Goal: Information Seeking & Learning: Check status

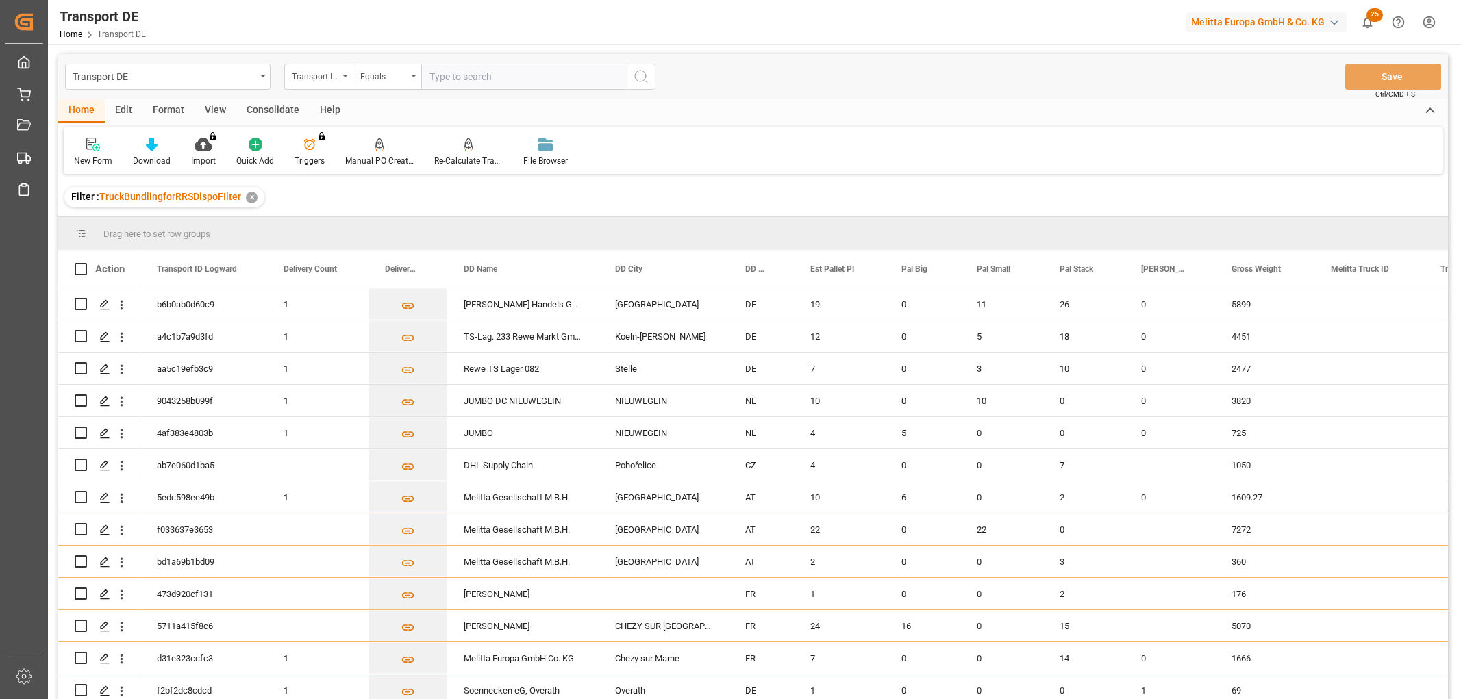
click at [318, 78] on div "Transport ID Logward" at bounding box center [315, 75] width 47 height 16
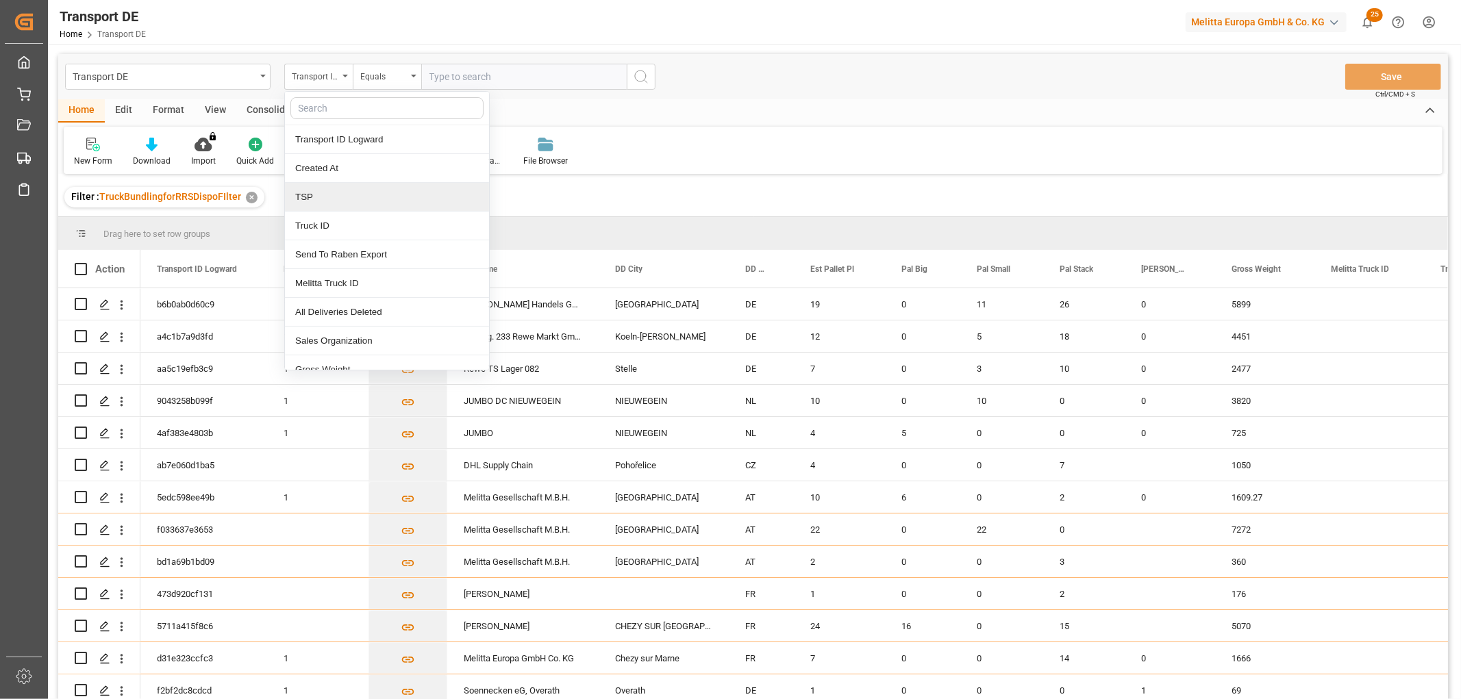
click at [325, 202] on div "TSP" at bounding box center [387, 197] width 204 height 29
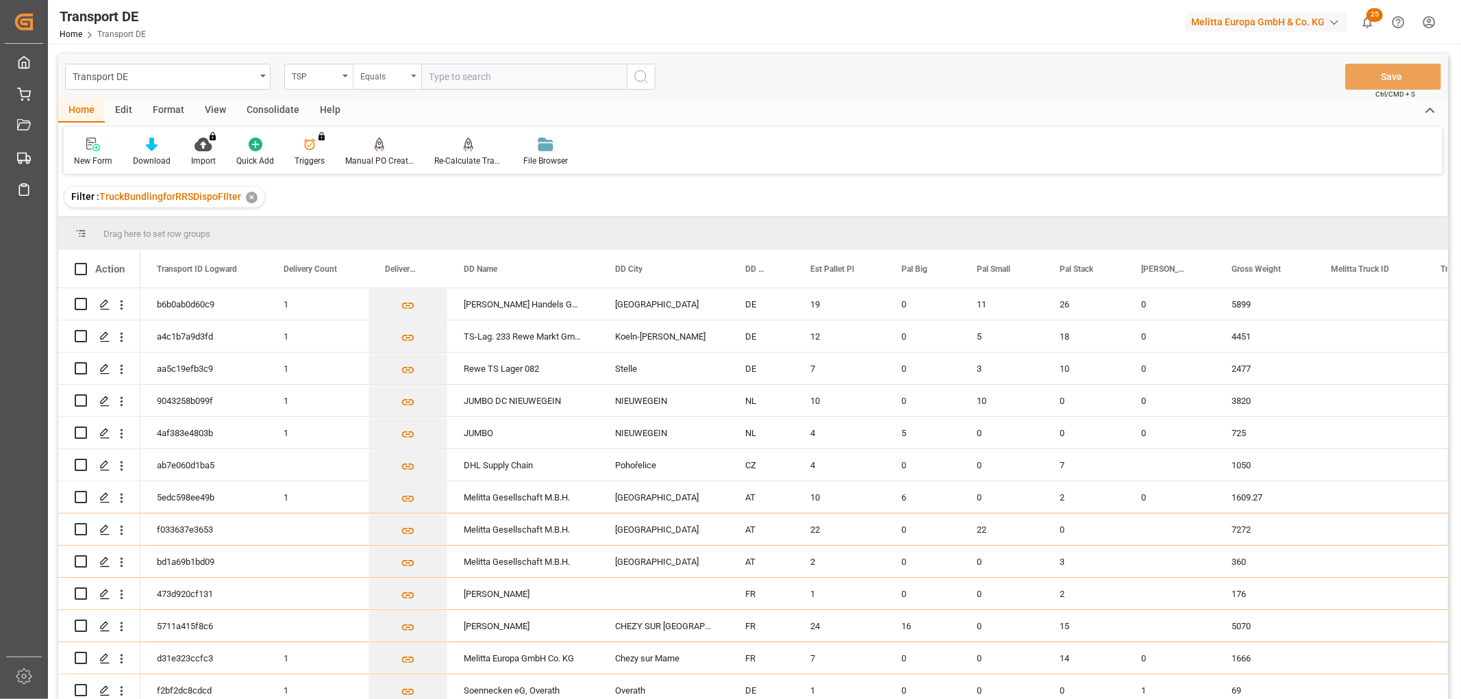
click at [377, 71] on div "Equals" at bounding box center [383, 75] width 47 height 16
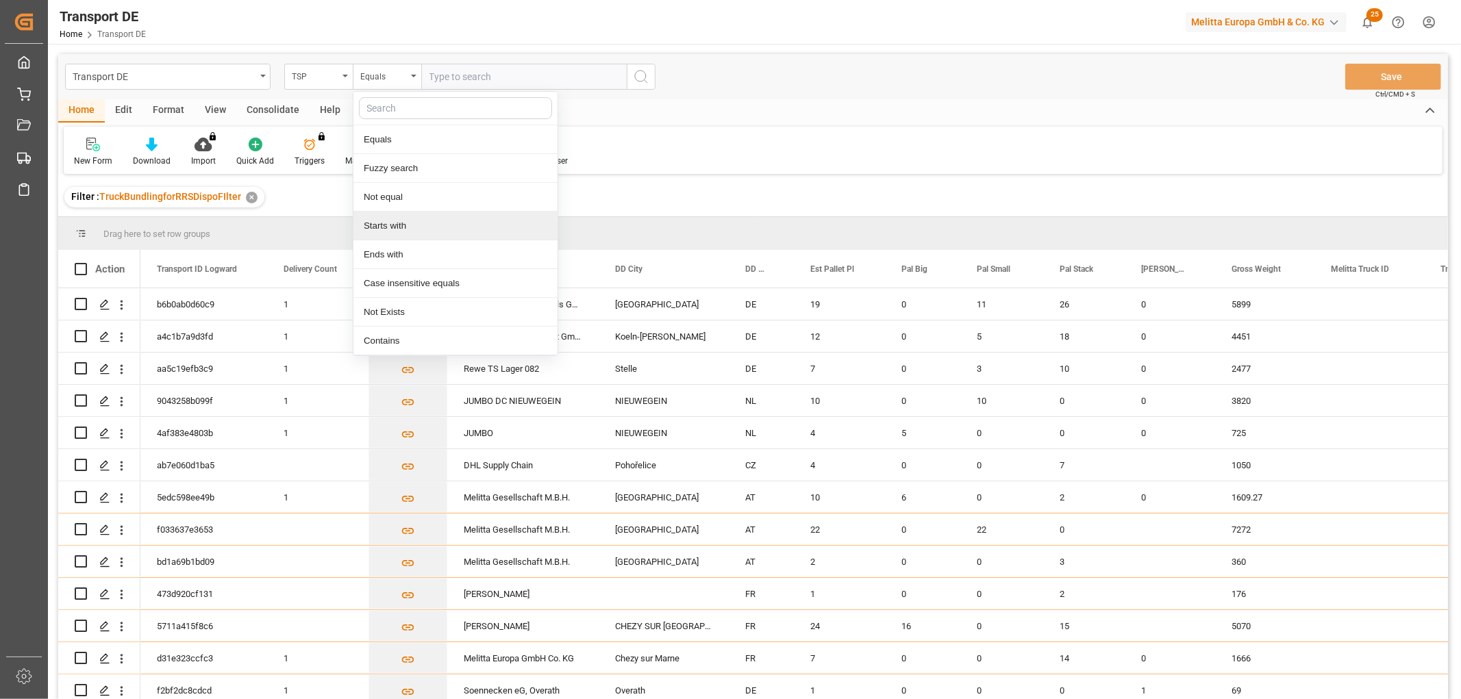
click at [386, 226] on div "Starts with" at bounding box center [455, 226] width 204 height 29
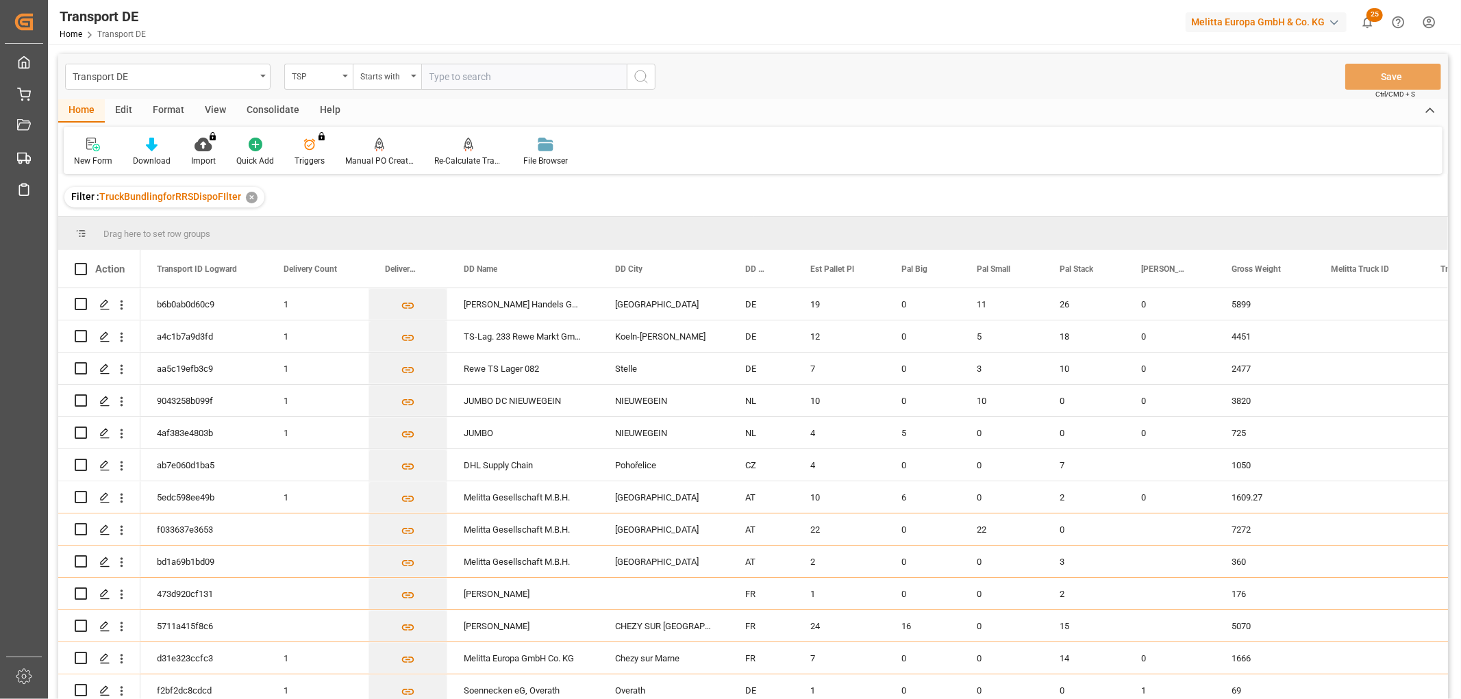
click at [456, 79] on input "text" at bounding box center [523, 77] width 205 height 26
type input "Hölkemeier"
click at [640, 76] on icon "search button" at bounding box center [641, 76] width 16 height 16
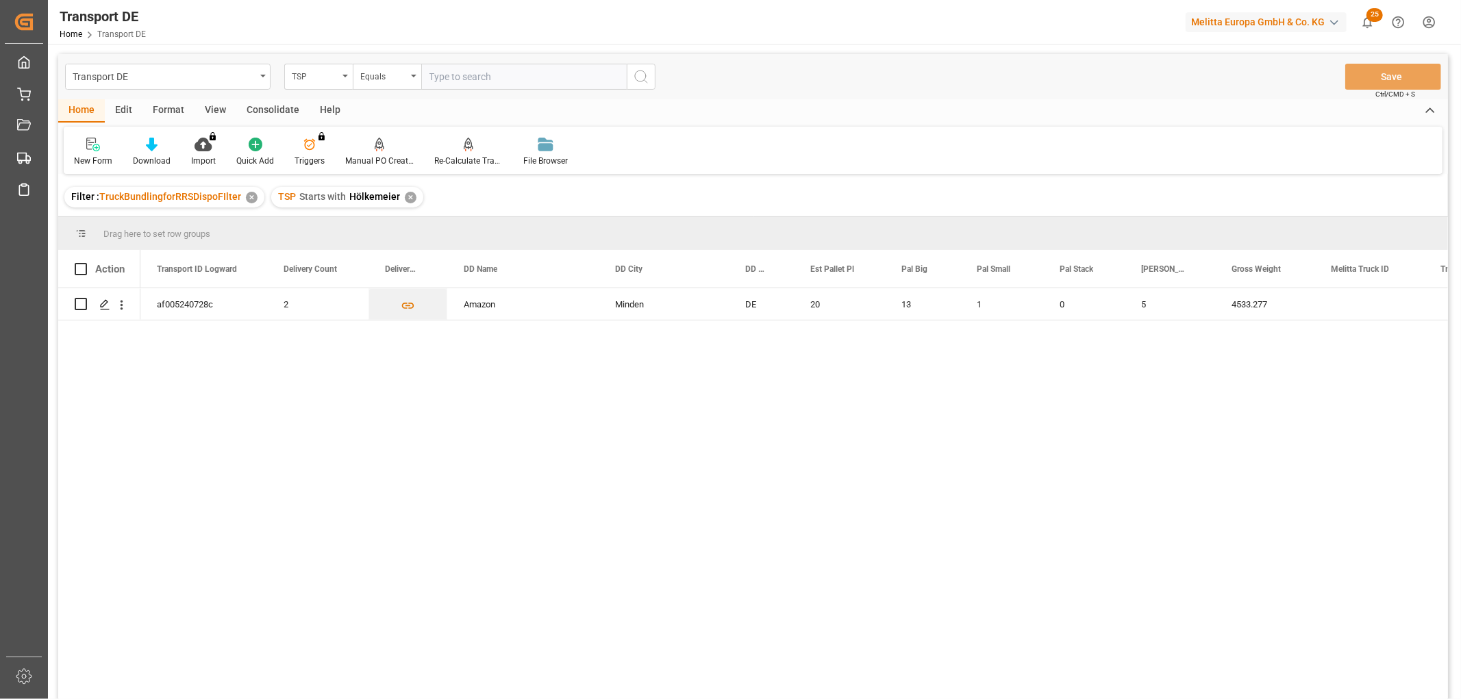
click at [279, 103] on div "Consolidate" at bounding box center [272, 110] width 73 height 23
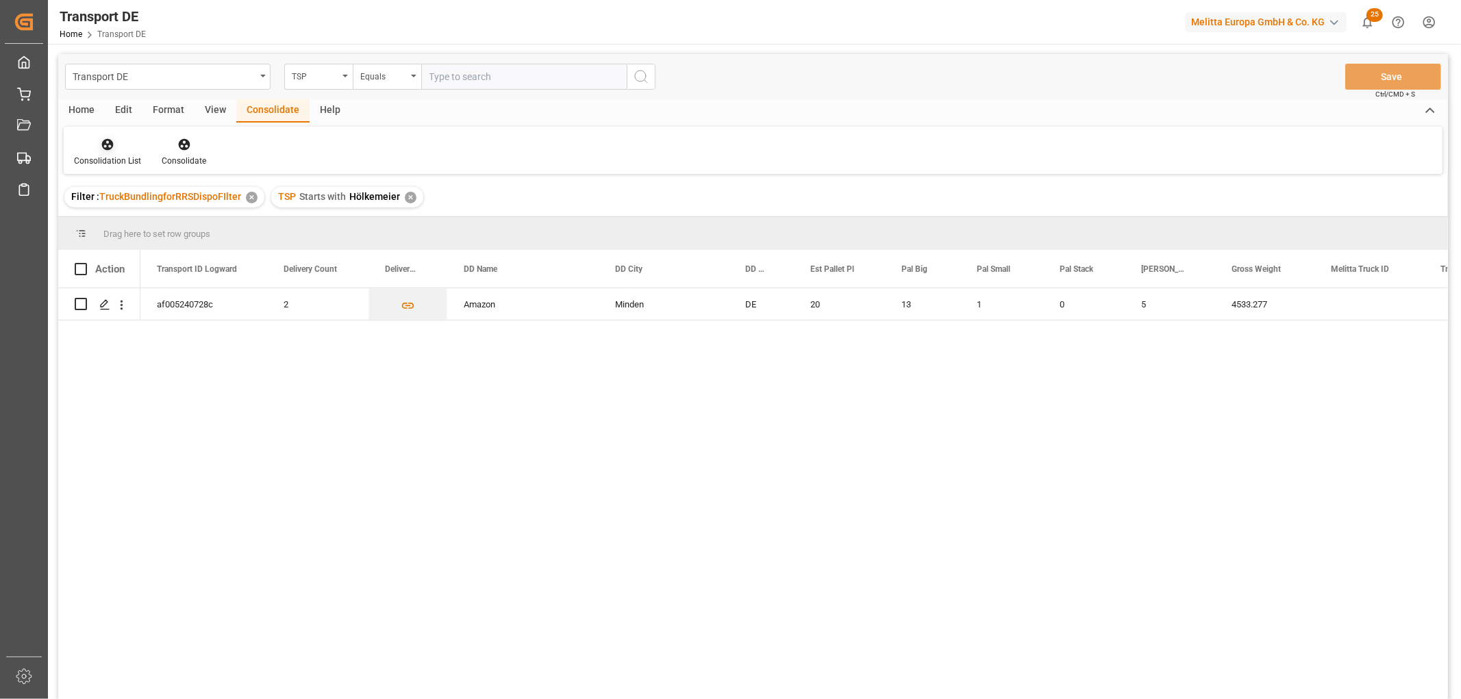
click at [105, 149] on icon at bounding box center [108, 145] width 12 height 12
click at [117, 224] on div "Transport DE TSP Equals Save Ctrl/CMD + S Home Edit Format View Consolidate Hel…" at bounding box center [753, 394] width 1390 height 681
click at [80, 304] on input "Press Space to toggle row selection (unchecked)" at bounding box center [81, 304] width 12 height 12
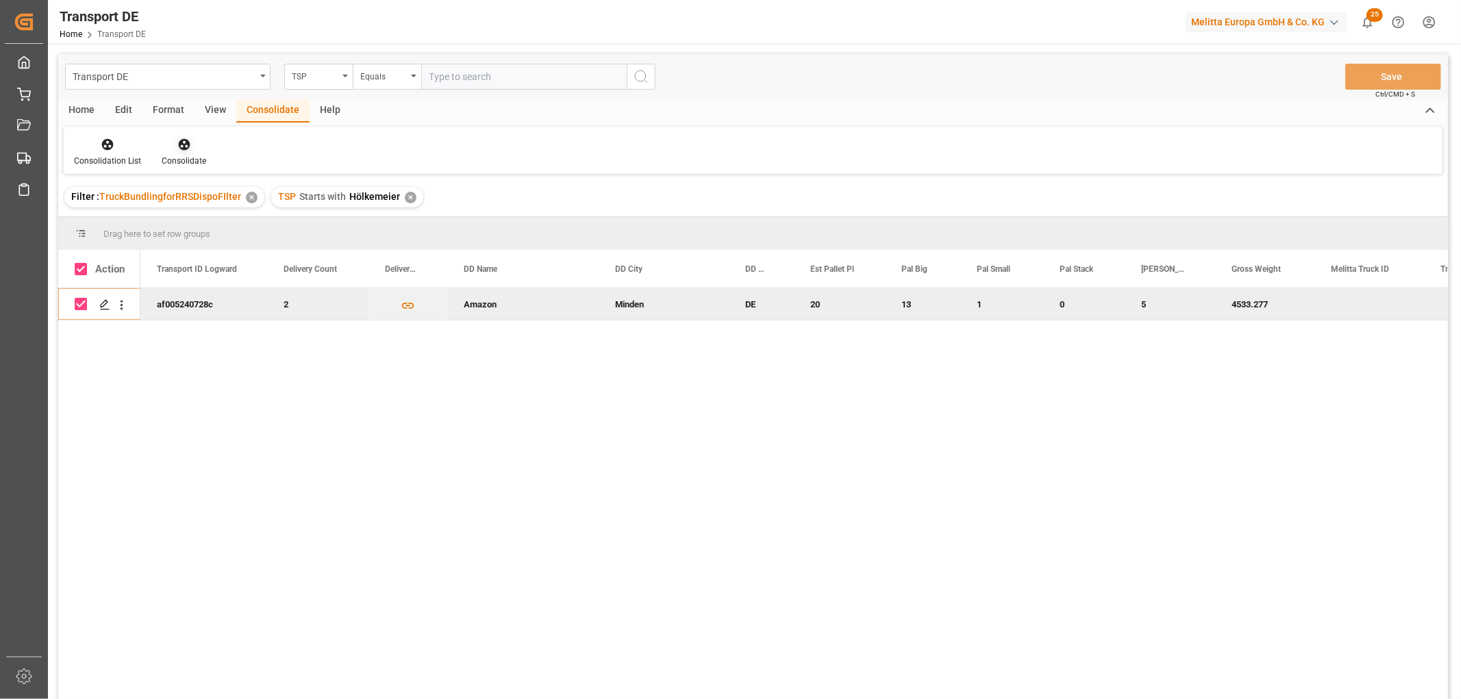
click at [180, 142] on icon at bounding box center [184, 145] width 12 height 12
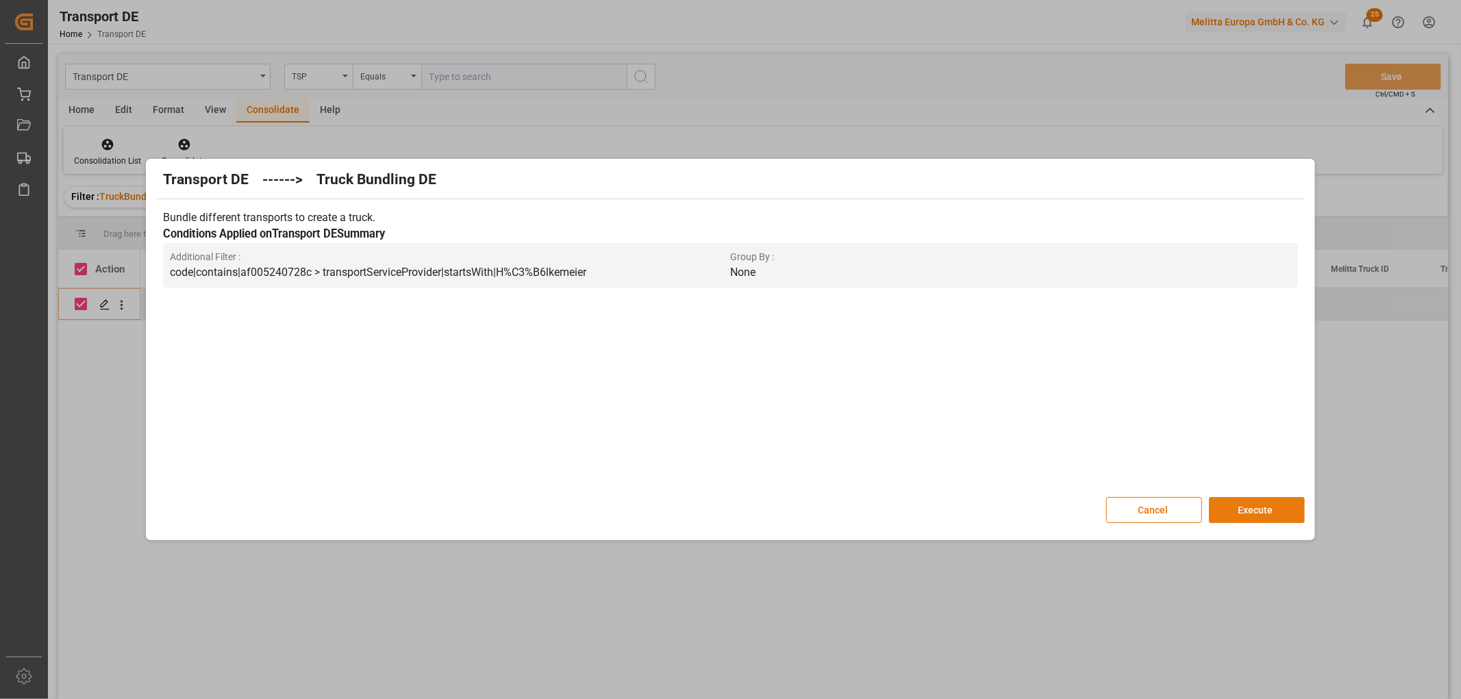
click at [1262, 503] on button "Execute" at bounding box center [1257, 510] width 96 height 26
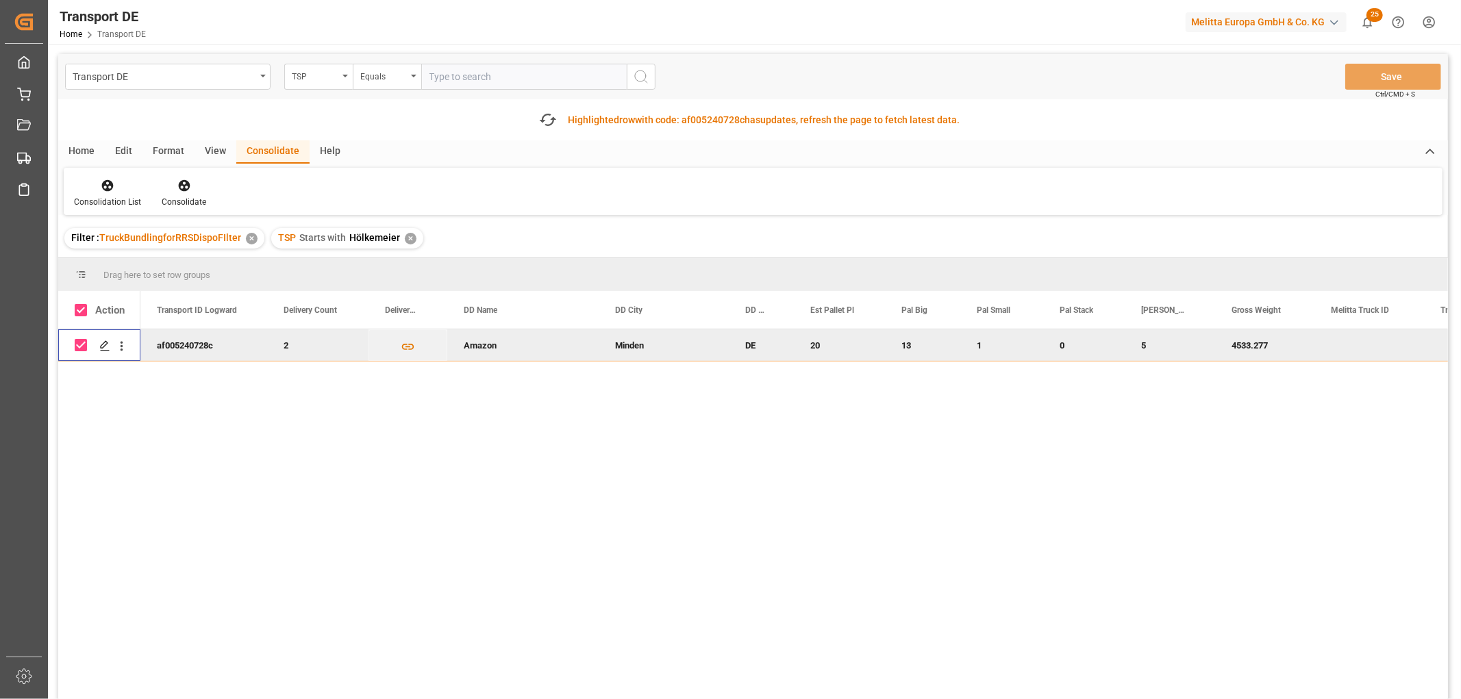
click at [83, 346] on input "Press Space to toggle row selection (checked)" at bounding box center [81, 345] width 12 height 12
checkbox input "false"
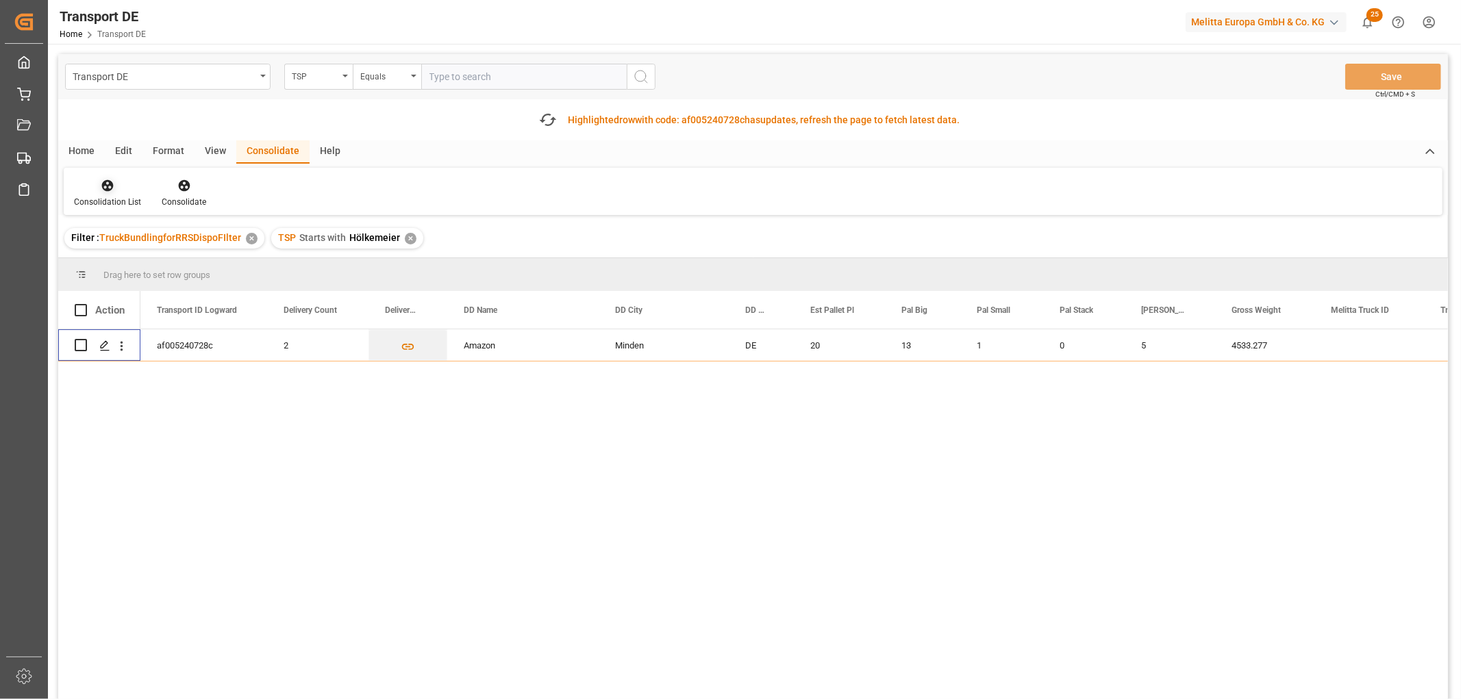
click at [103, 186] on icon at bounding box center [108, 186] width 14 height 14
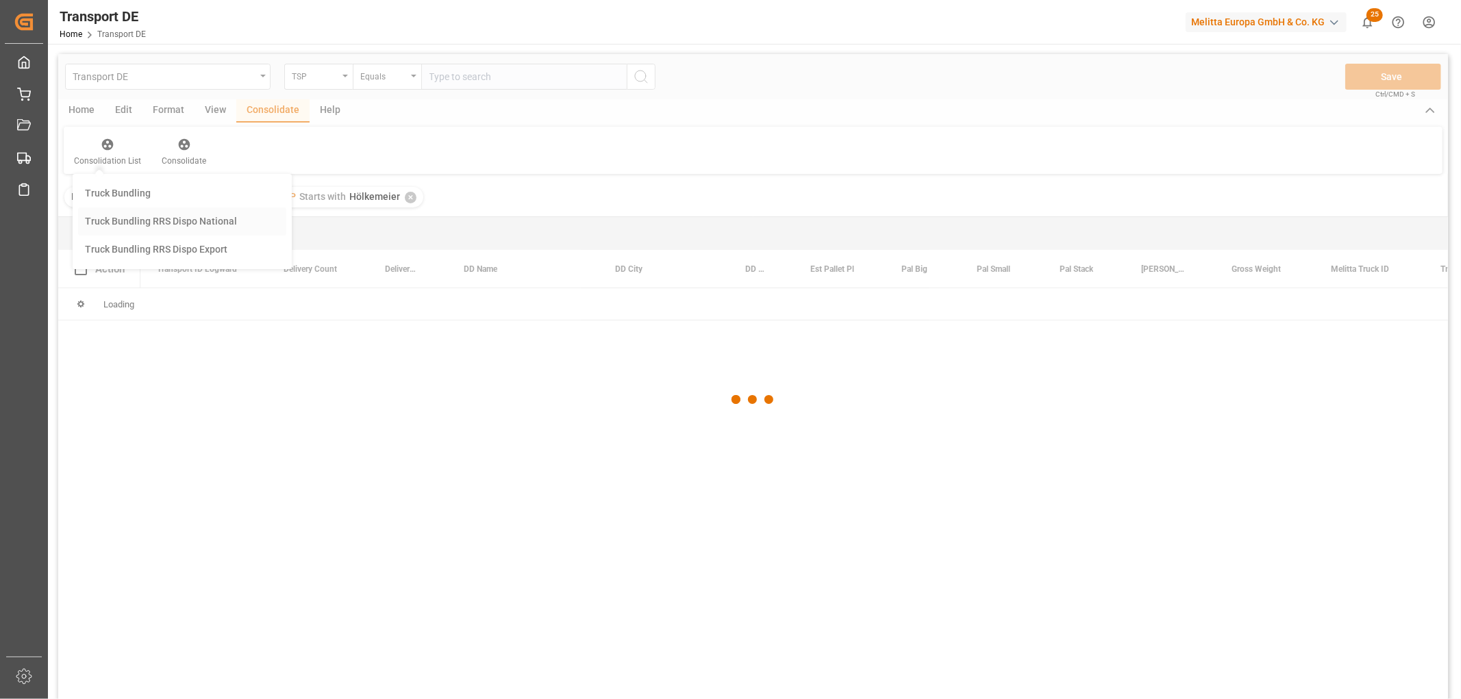
click at [124, 260] on div "Transport DE TSP Equals Save Ctrl/CMD + S Home Edit Format View Consolidate Hel…" at bounding box center [753, 394] width 1390 height 681
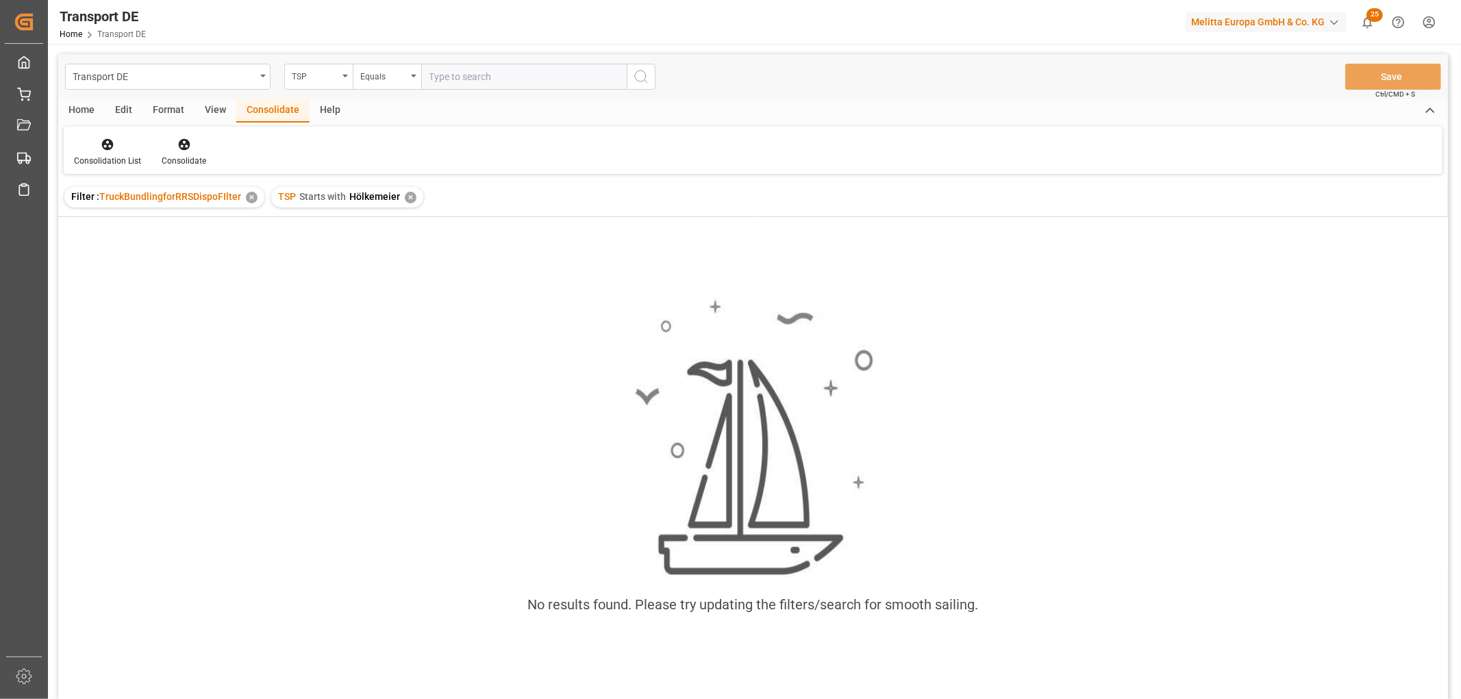
click at [412, 199] on div "✕" at bounding box center [411, 198] width 12 height 12
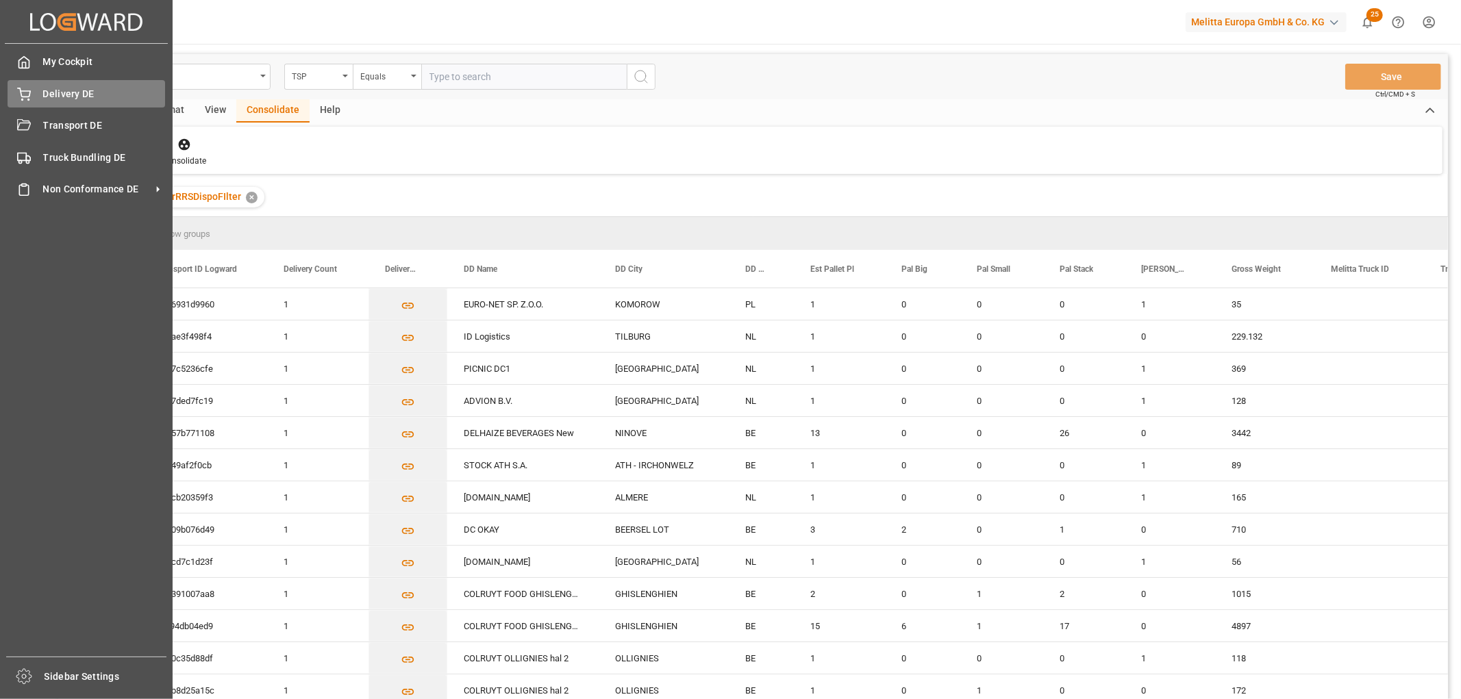
click at [82, 92] on span "Delivery DE" at bounding box center [104, 94] width 123 height 14
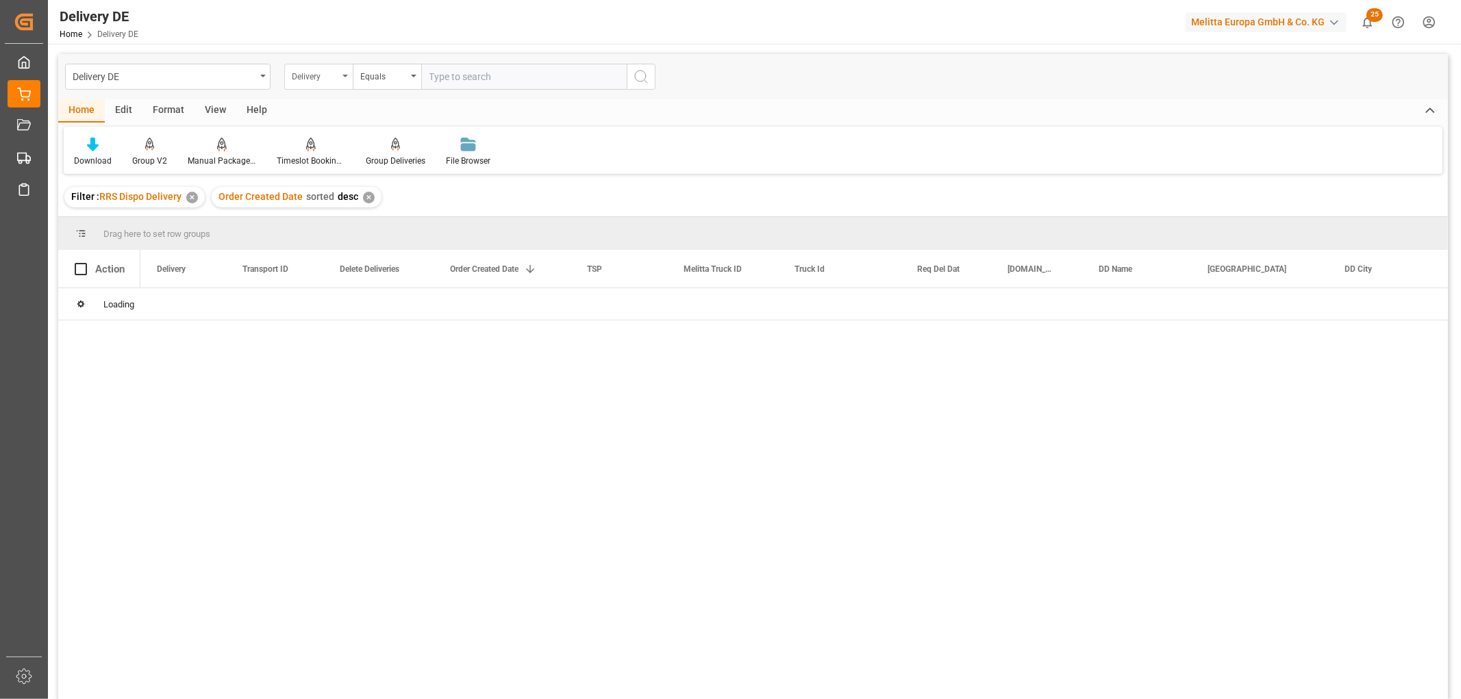
click at [312, 73] on div "Delivery" at bounding box center [315, 75] width 47 height 16
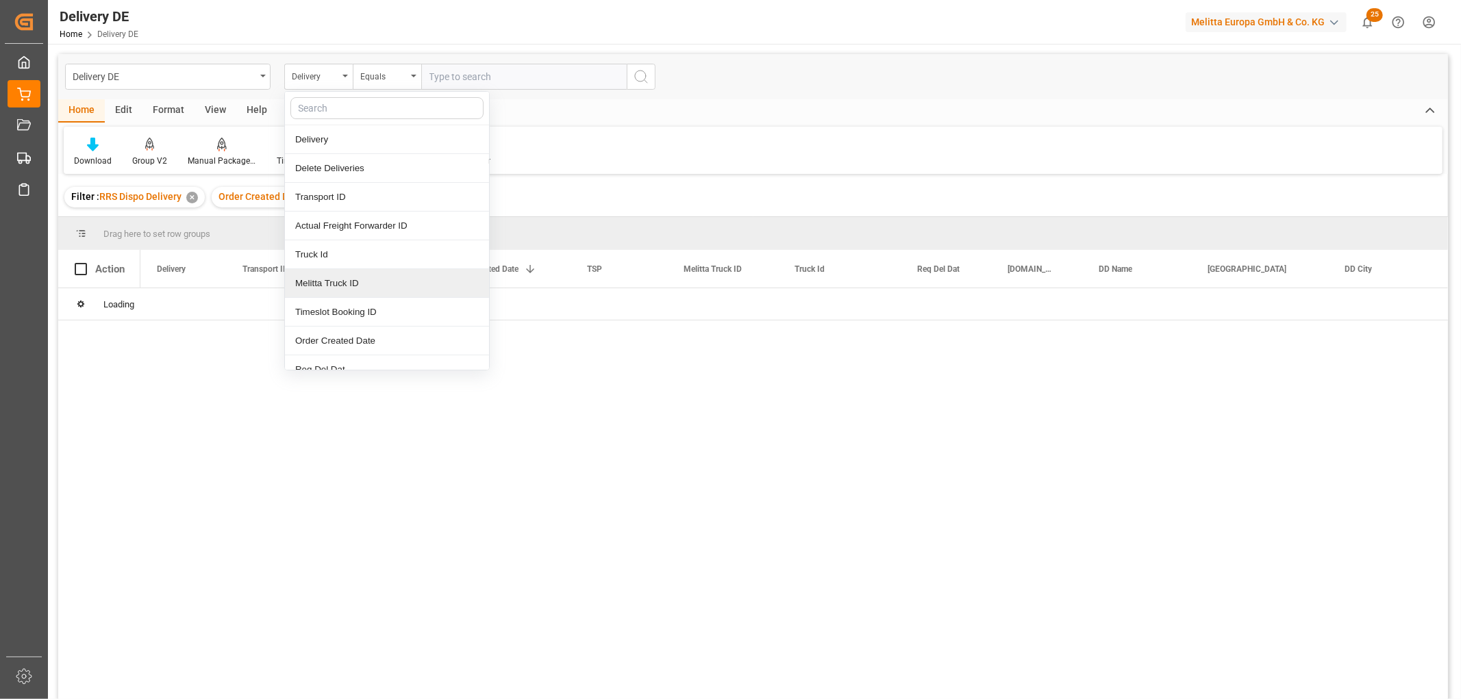
click at [334, 288] on div "Melitta Truck ID" at bounding box center [387, 283] width 204 height 29
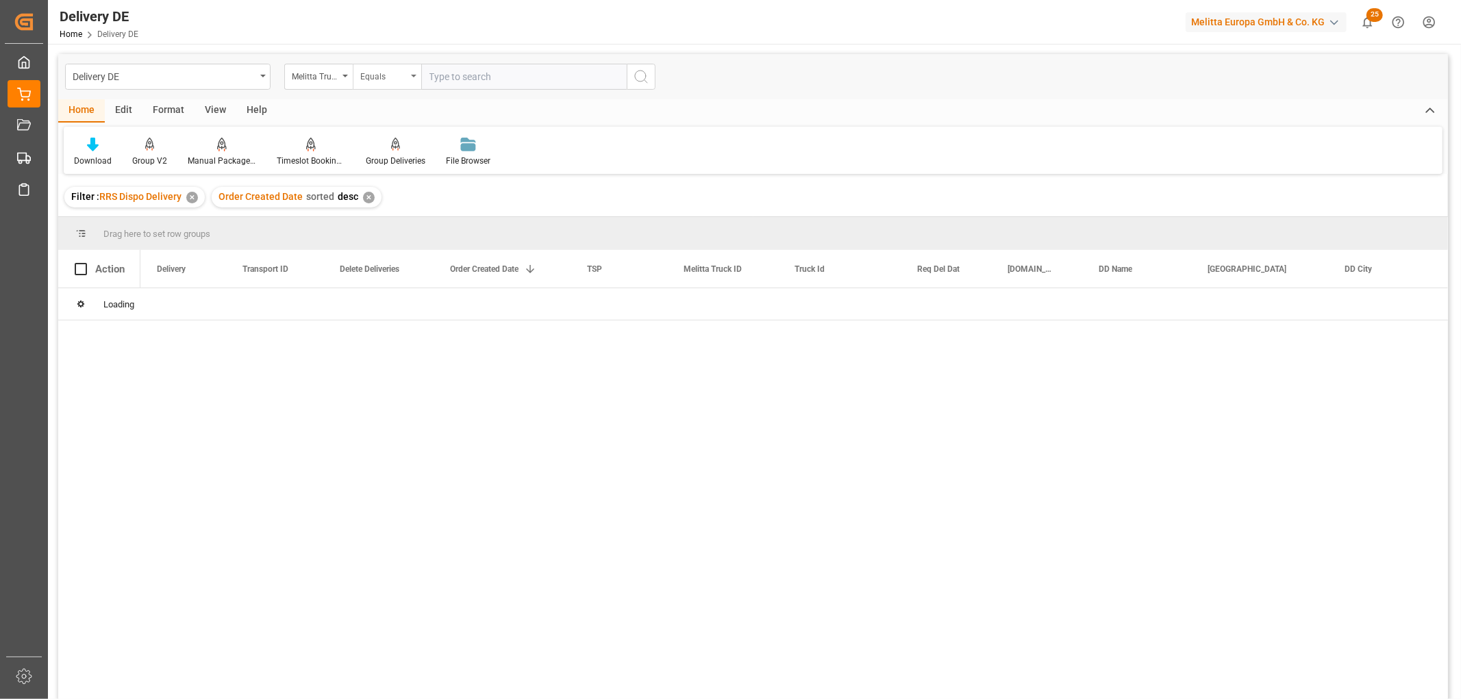
click at [382, 71] on div "Equals" at bounding box center [383, 75] width 47 height 16
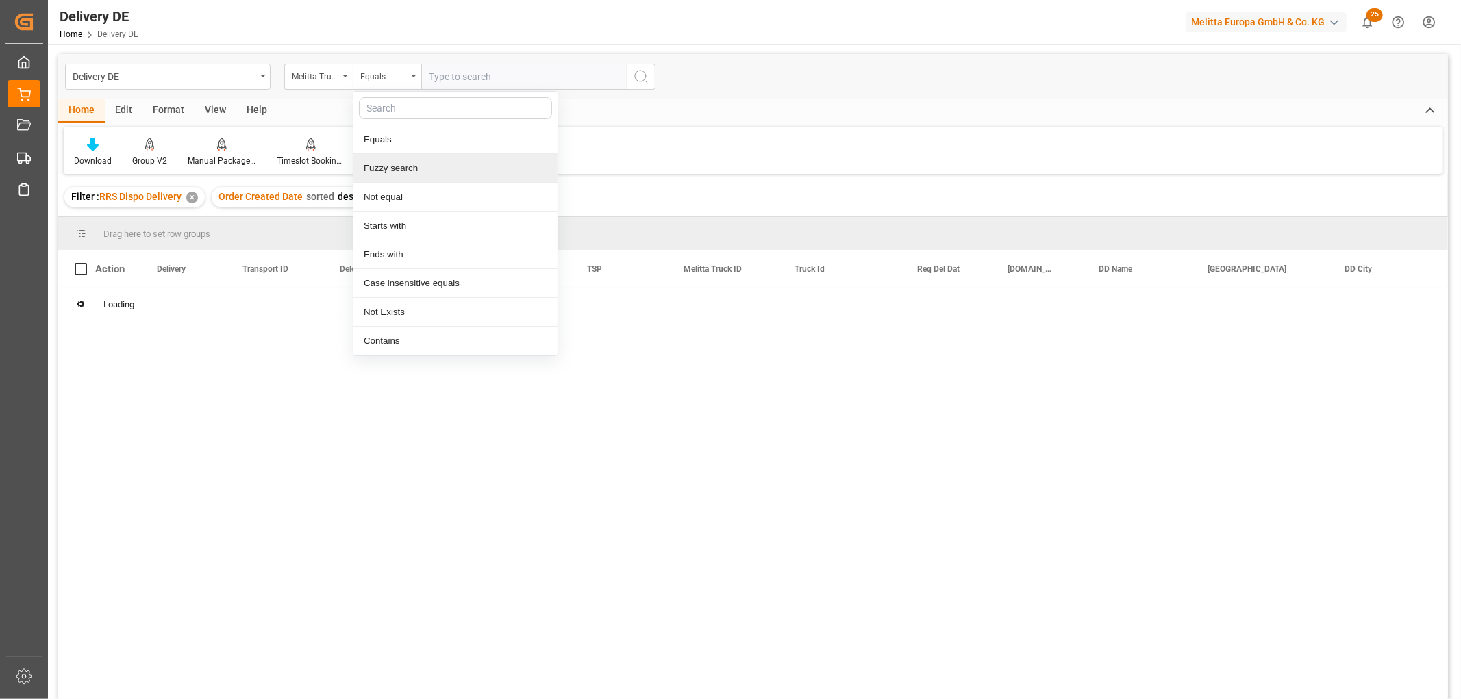
click at [379, 227] on div "Starts with" at bounding box center [455, 226] width 204 height 29
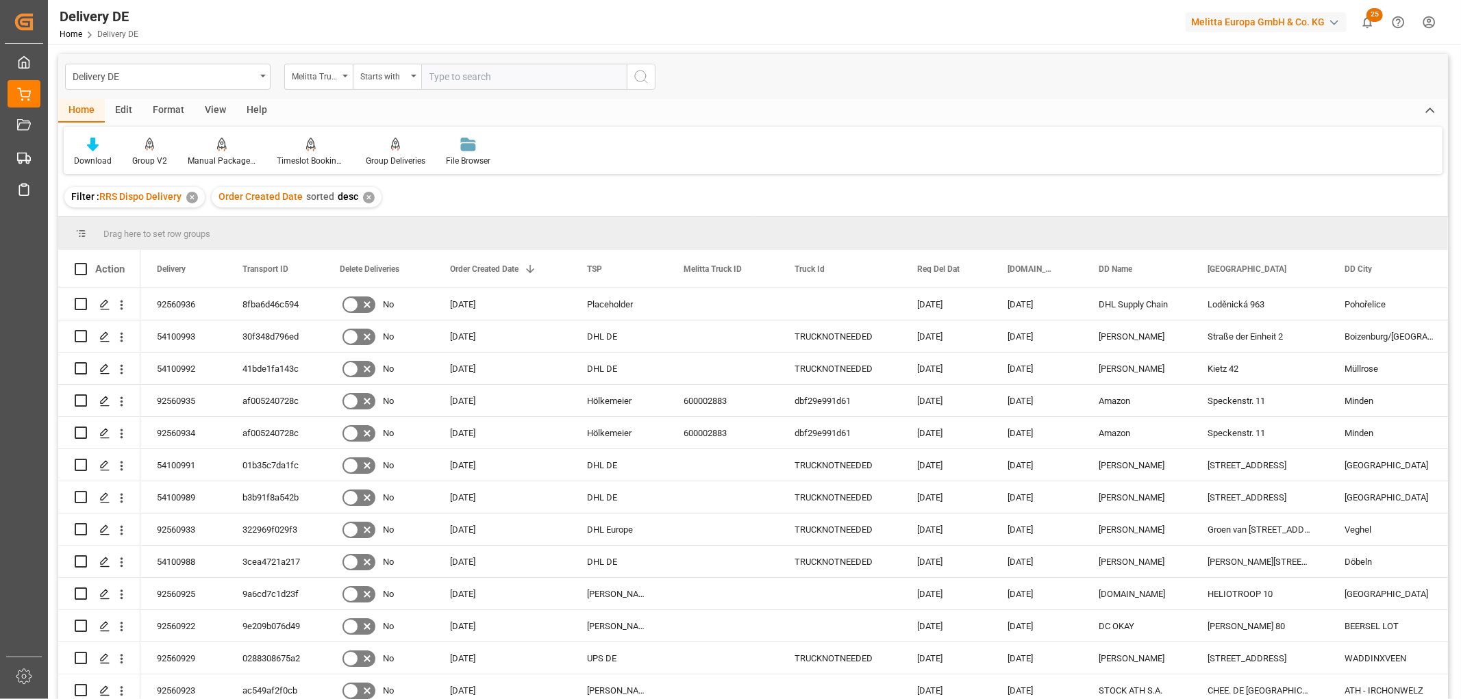
click at [441, 75] on input "text" at bounding box center [523, 77] width 205 height 26
type input "600002883"
click at [642, 77] on icon "search button" at bounding box center [641, 76] width 16 height 16
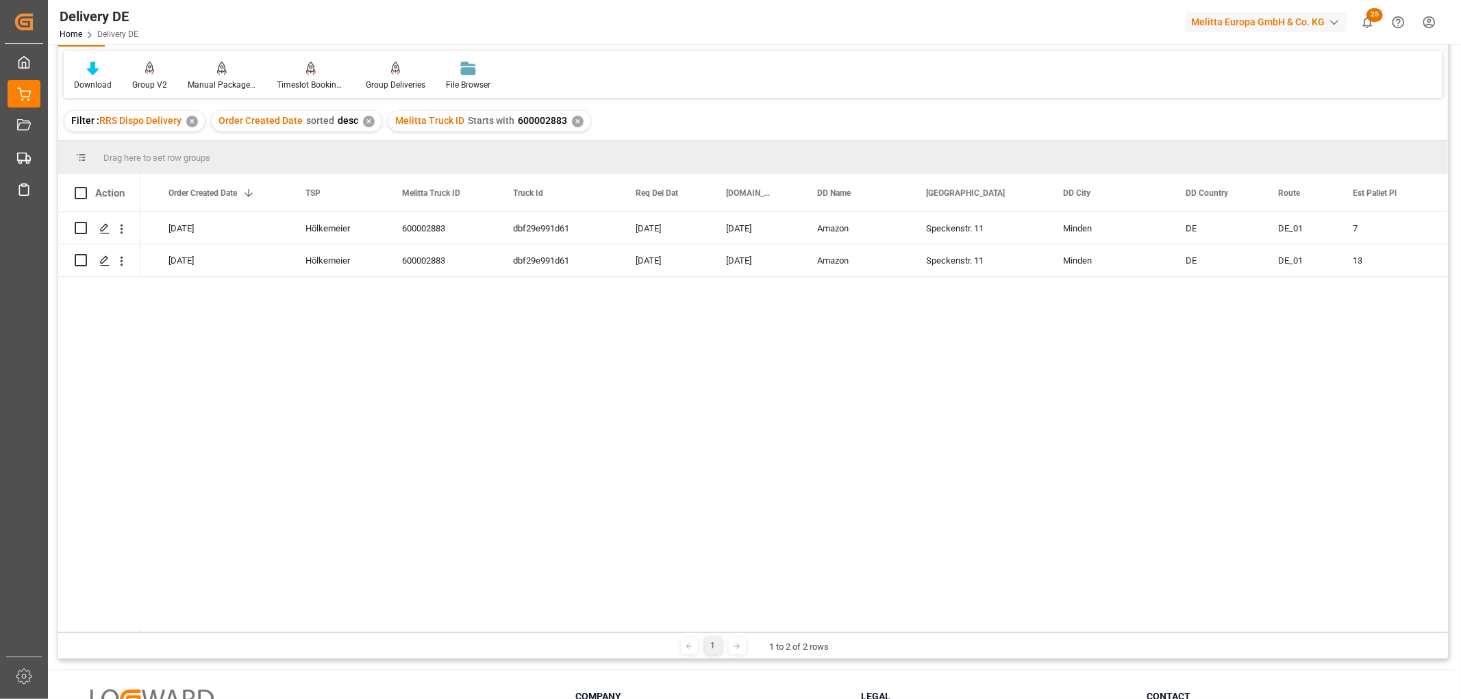
scroll to position [0, 367]
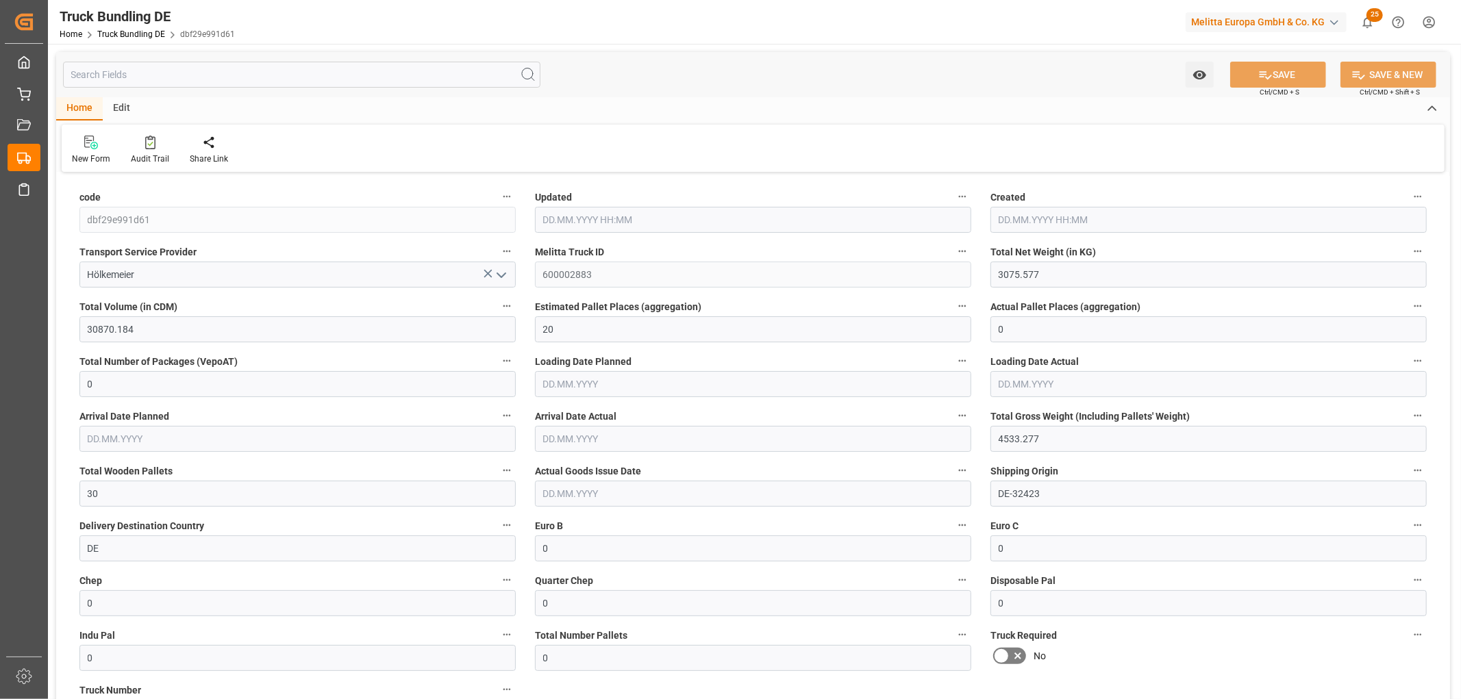
type input "[DATE] 12:53"
type input "[DATE]"
